Goal: Information Seeking & Learning: Learn about a topic

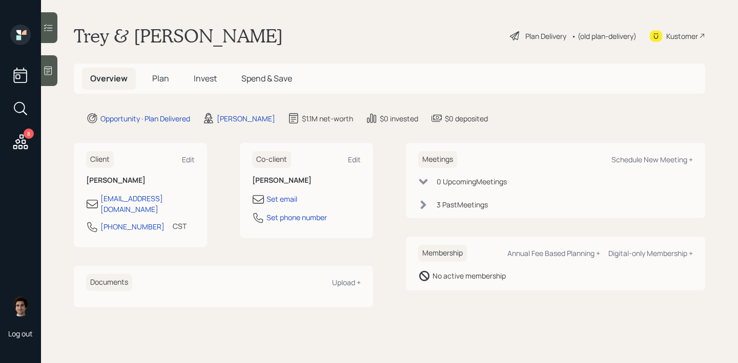
click at [529, 41] on div "Plan Delivery" at bounding box center [538, 36] width 58 height 12
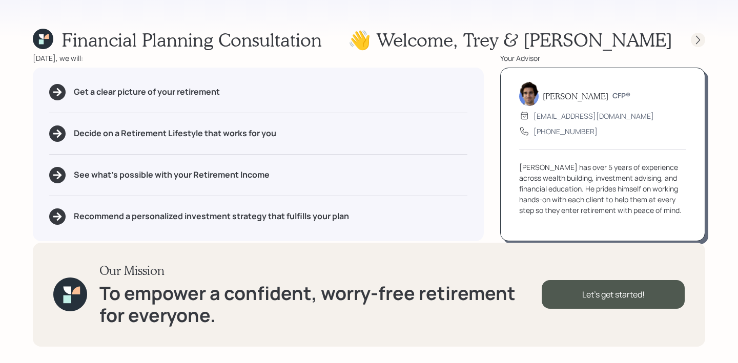
click at [696, 33] on div at bounding box center [698, 40] width 14 height 14
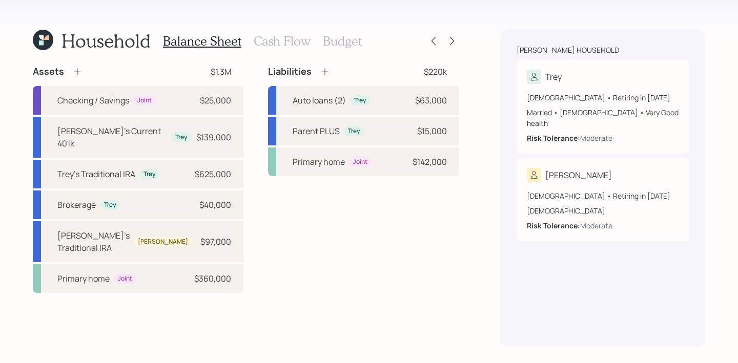
click at [444, 38] on div at bounding box center [443, 41] width 33 height 14
click at [453, 39] on icon at bounding box center [452, 41] width 4 height 9
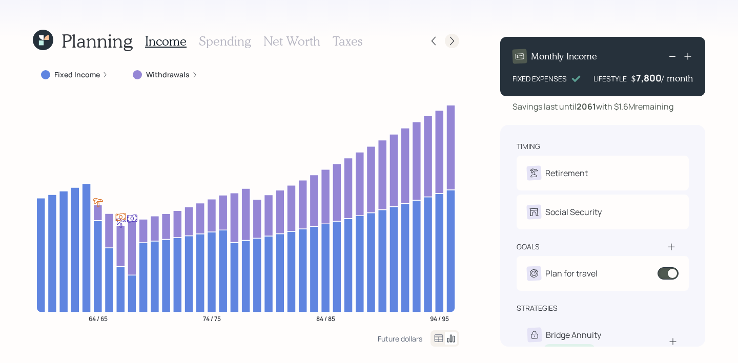
click at [453, 39] on icon at bounding box center [452, 41] width 10 height 10
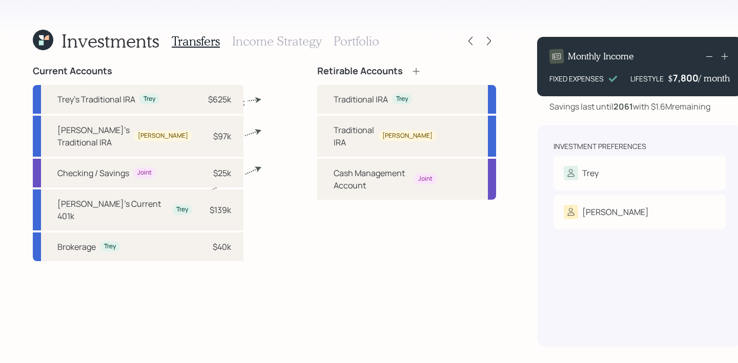
click at [337, 40] on h3 "Portfolio" at bounding box center [357, 41] width 46 height 15
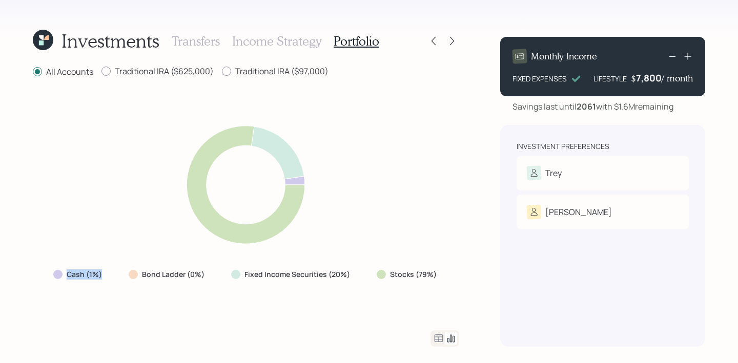
drag, startPoint x: 112, startPoint y: 280, endPoint x: 19, endPoint y: 280, distance: 92.8
click at [19, 280] on div "Investments Transfers Income Strategy Portfolio All Accounts Traditional IRA ($…" at bounding box center [369, 181] width 738 height 363
drag, startPoint x: 211, startPoint y: 277, endPoint x: 88, endPoint y: 279, distance: 123.0
click at [88, 279] on div "Cash (1%) Bond Ladder (0%) Fixed Income Securities (20%) Stocks (79%)" at bounding box center [246, 275] width 402 height 18
drag, startPoint x: 441, startPoint y: 270, endPoint x: 382, endPoint y: 273, distance: 58.5
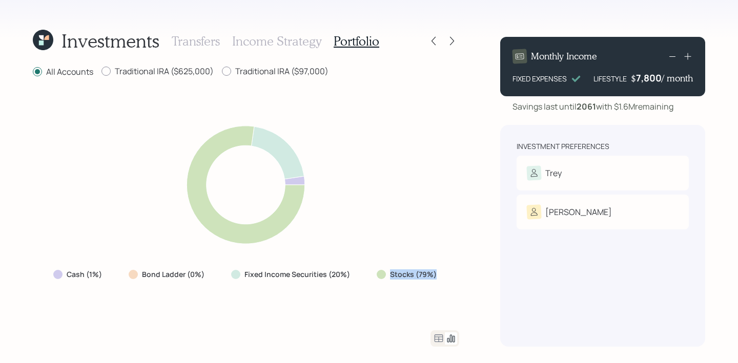
click at [382, 273] on div "Stocks (79%)" at bounding box center [408, 275] width 78 height 18
drag, startPoint x: 363, startPoint y: 272, endPoint x: 238, endPoint y: 269, distance: 125.6
click at [236, 269] on div "Cash (1%) Bond Ladder (0%) Fixed Income Securities (20%) Stocks (79%)" at bounding box center [246, 275] width 402 height 18
